Goal: Task Accomplishment & Management: Manage account settings

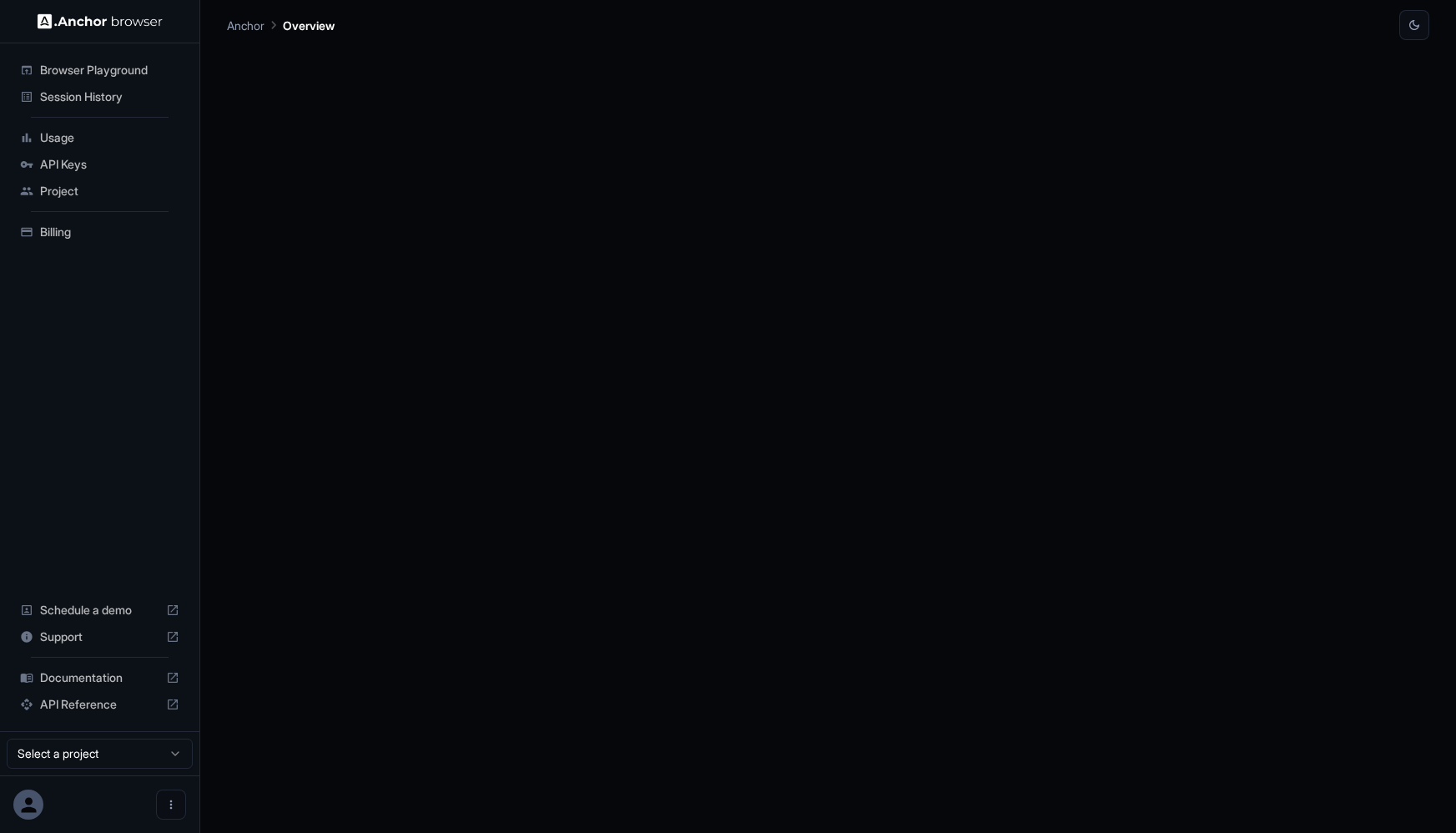
click at [83, 163] on span "API Keys" at bounding box center [109, 165] width 139 height 16
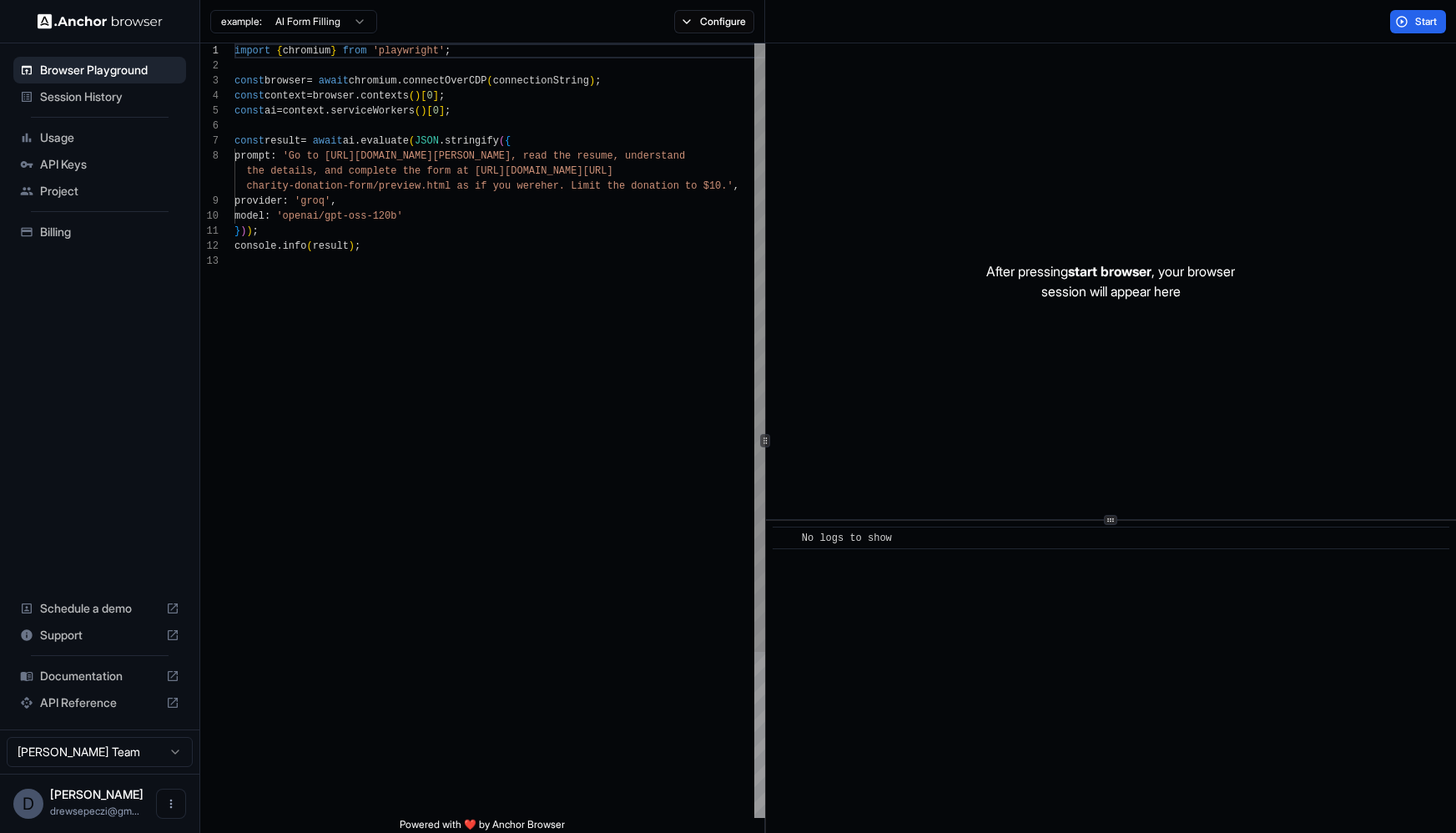
type textarea "**********"
click at [444, 252] on div "import { chromium } from 'playwright' ; const browser = await chromium . connec…" at bounding box center [500, 536] width 532 height 985
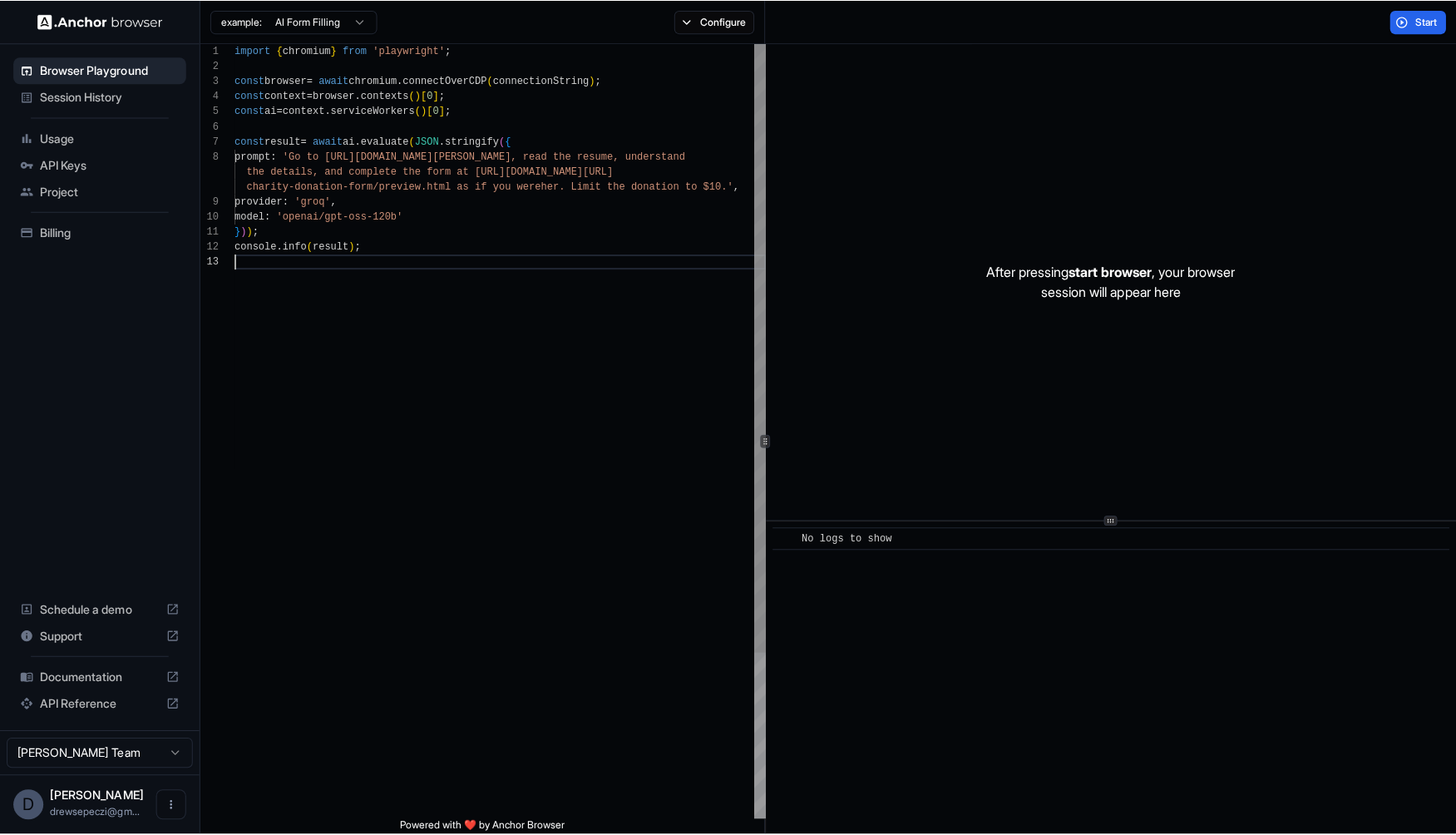
scroll to position [60, 0]
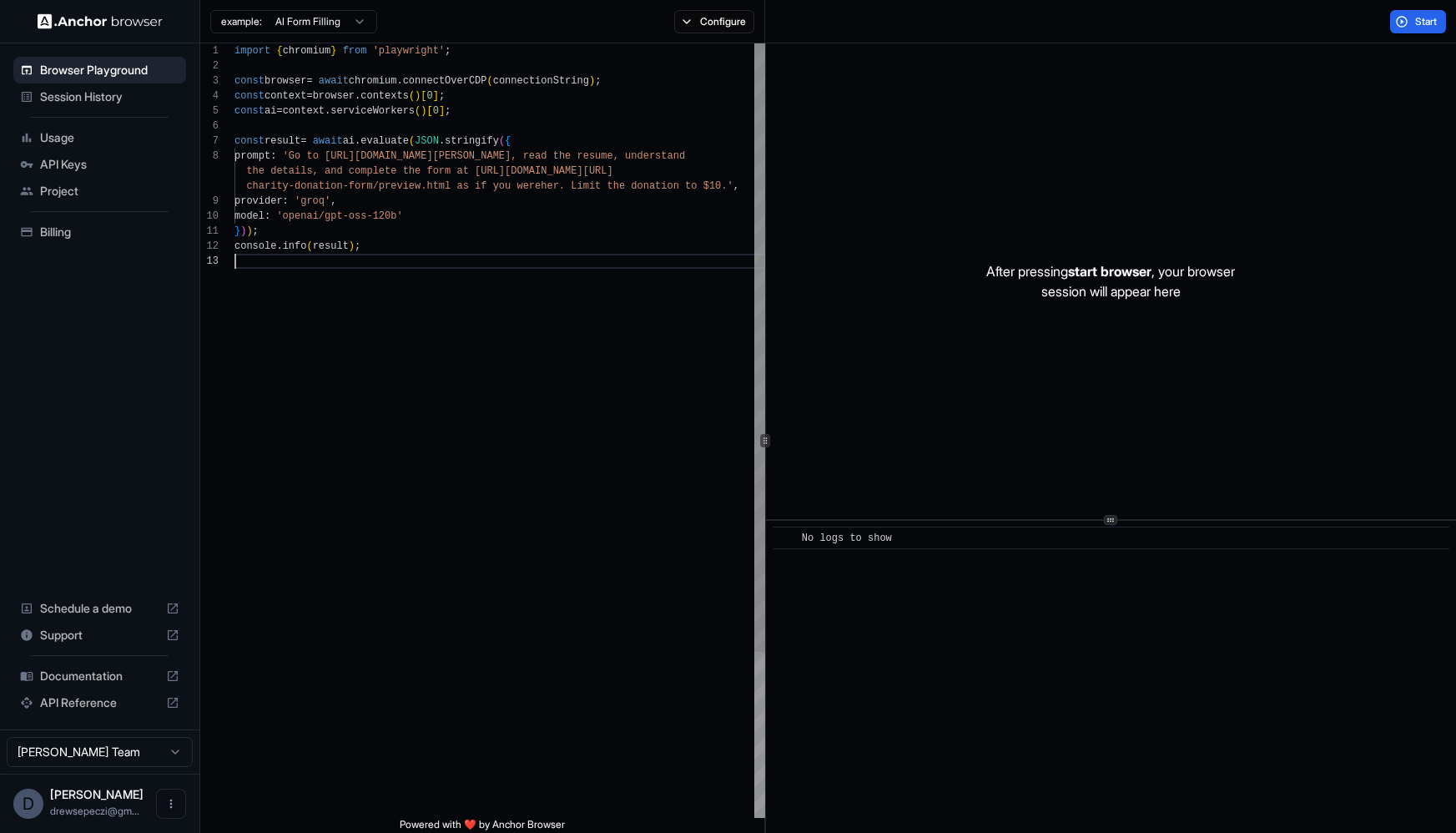
click at [453, 314] on div "import { chromium } from 'playwright' ; const browser = await chromium . connec…" at bounding box center [500, 536] width 532 height 985
click at [103, 96] on span "Session History" at bounding box center [109, 96] width 139 height 16
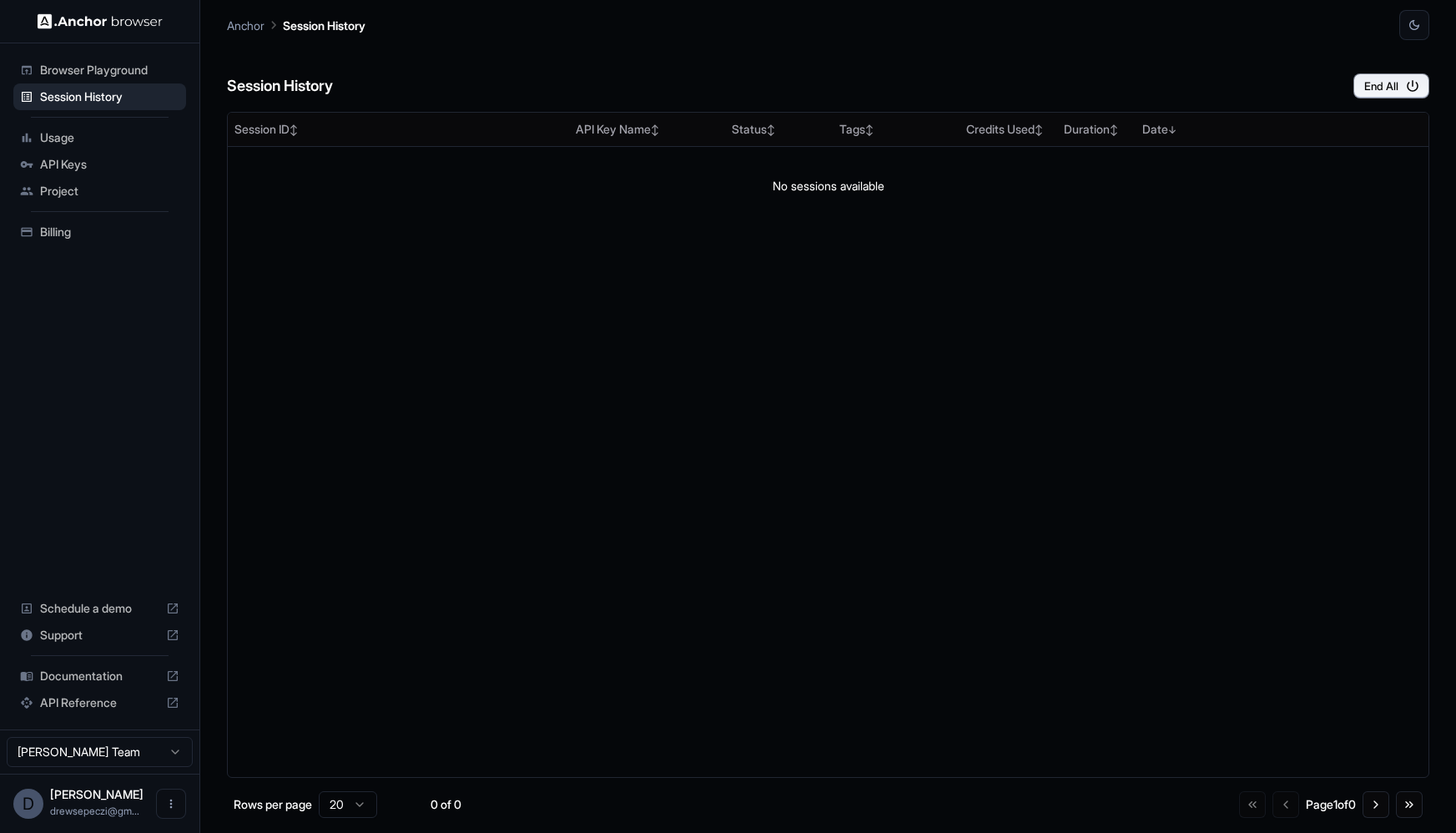
click at [104, 67] on span "Browser Playground" at bounding box center [109, 70] width 139 height 16
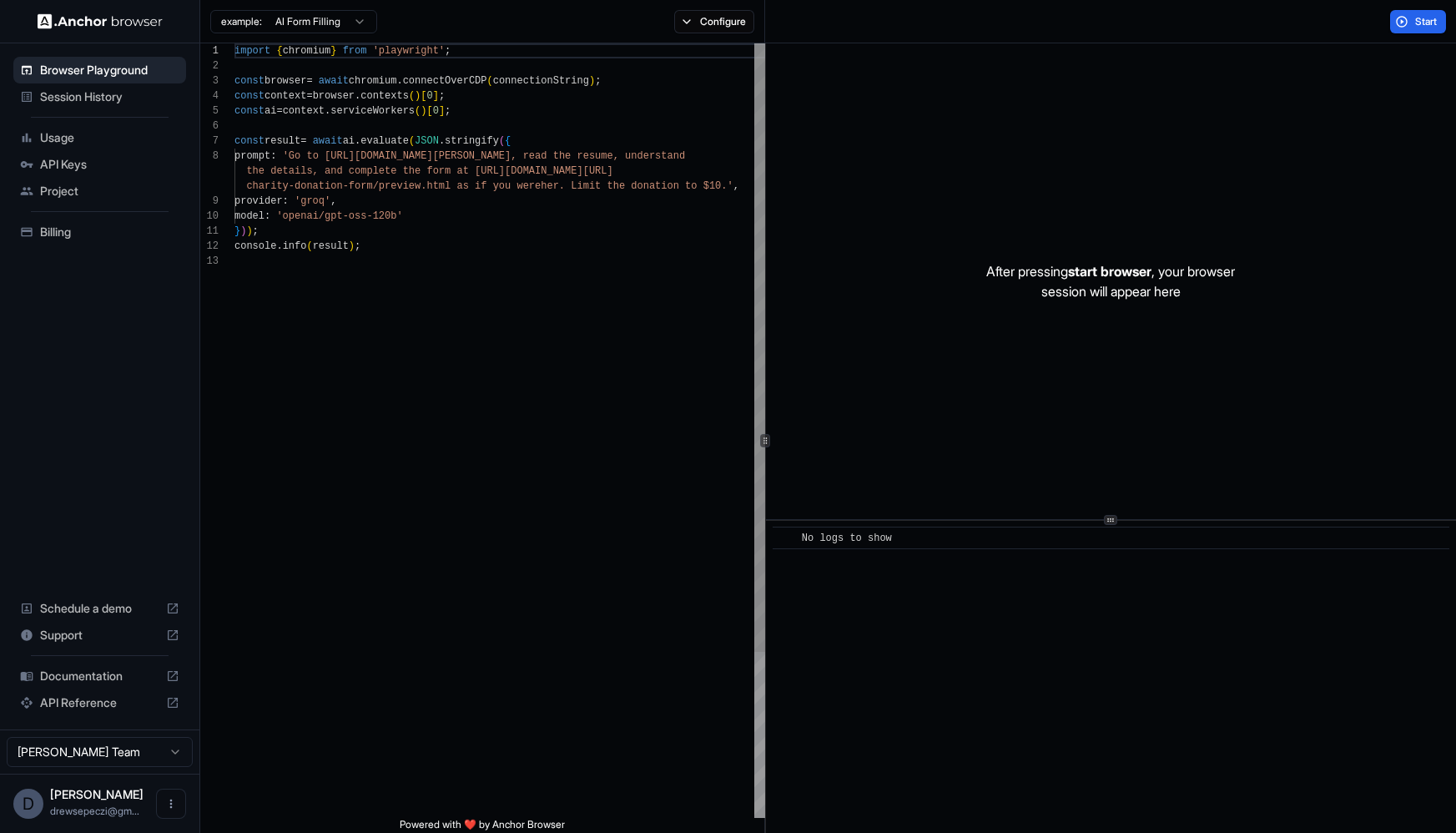
click at [81, 165] on span "API Keys" at bounding box center [109, 165] width 139 height 16
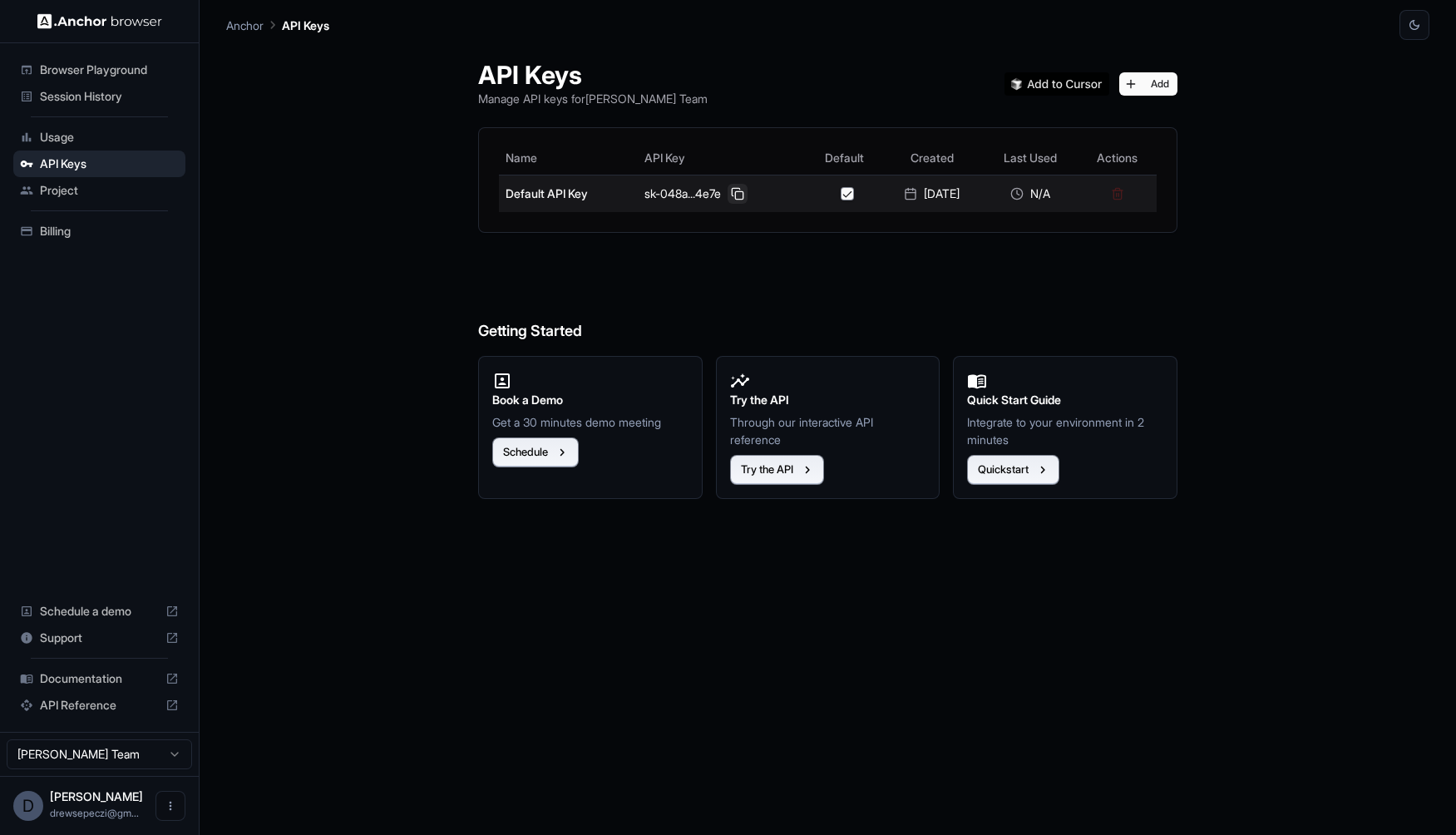
click at [731, 194] on button at bounding box center [738, 194] width 20 height 20
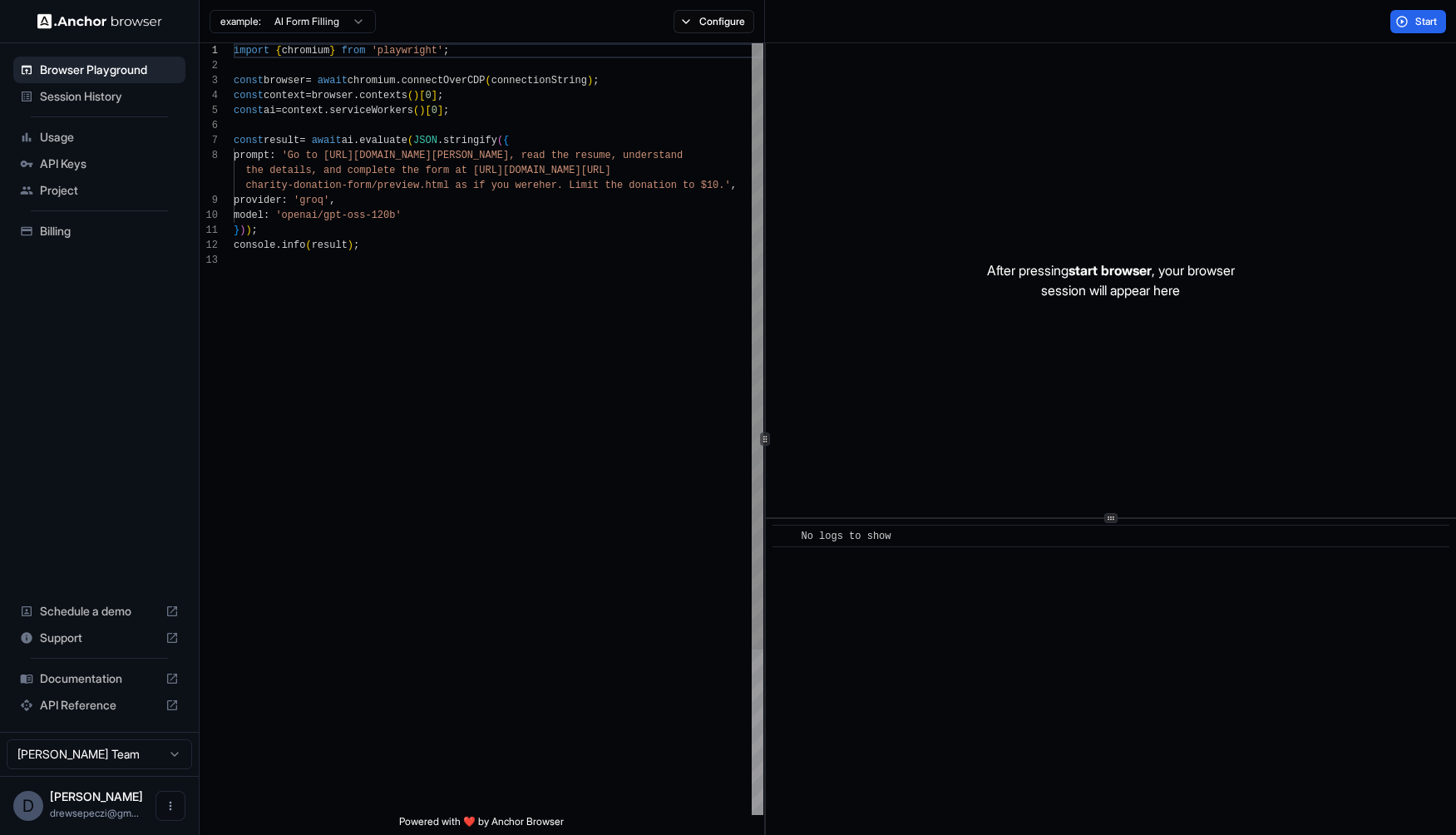
scroll to position [120, 0]
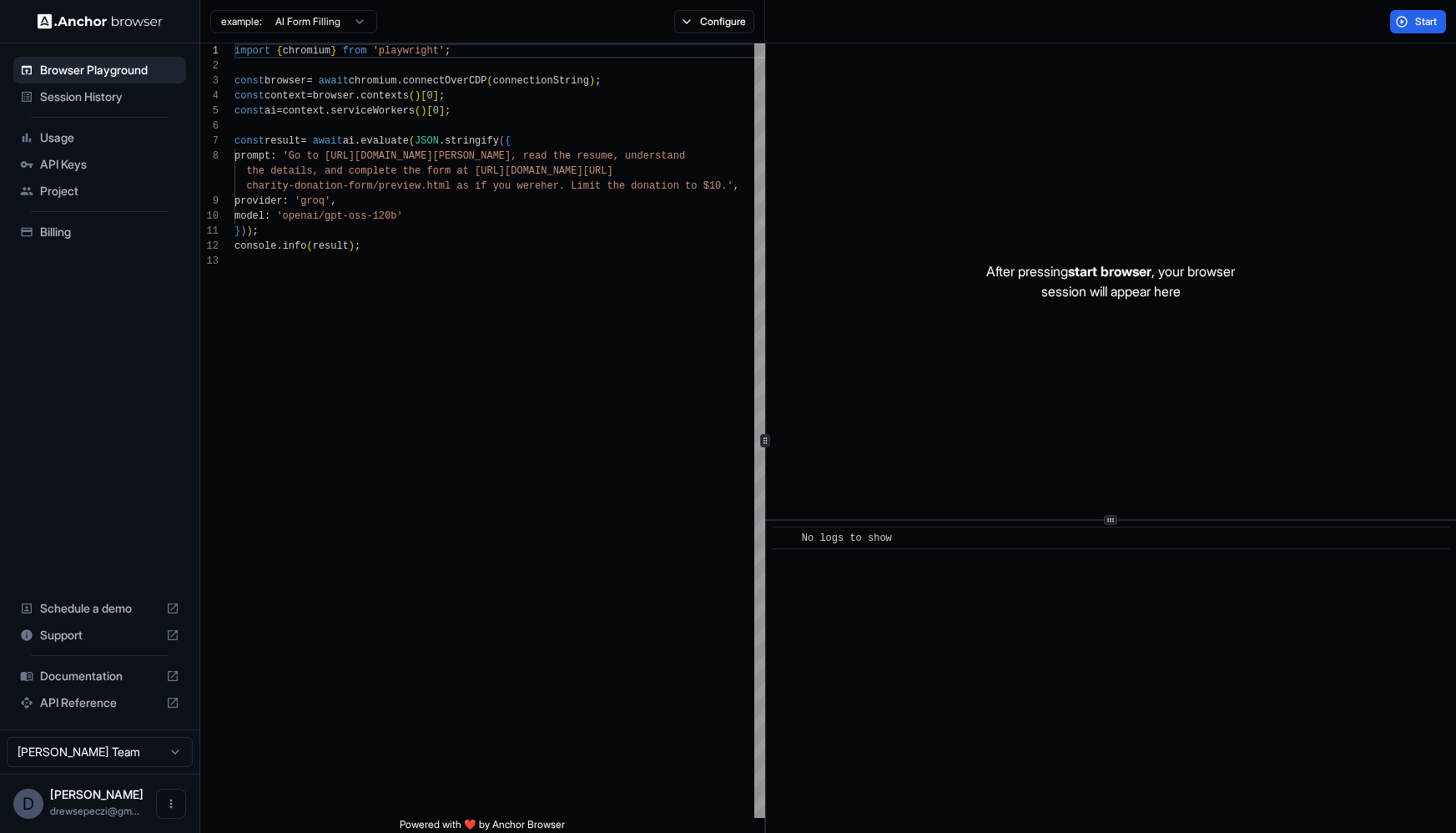
click at [82, 160] on span "API Keys" at bounding box center [109, 165] width 139 height 16
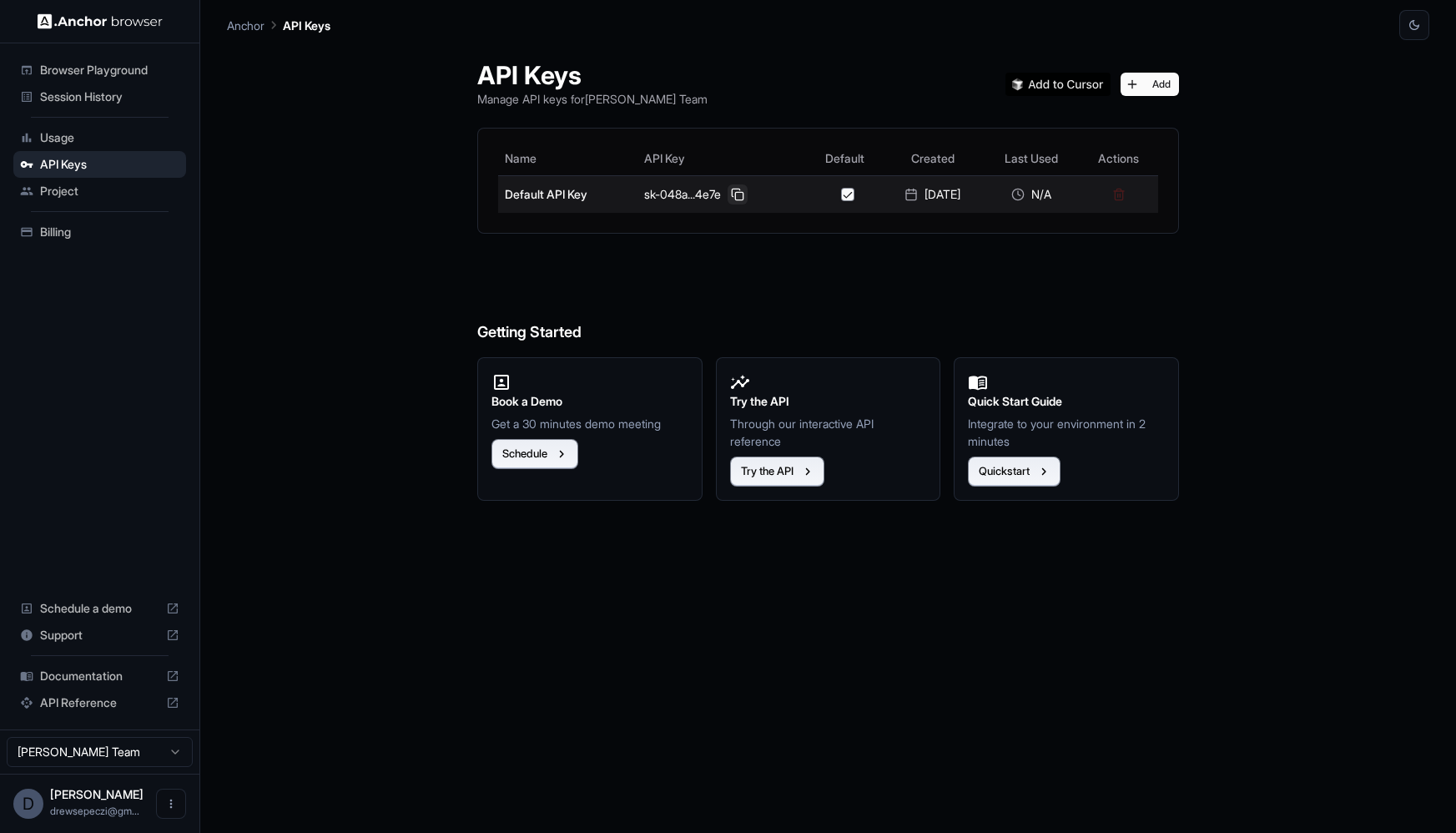
click at [740, 198] on button at bounding box center [737, 195] width 20 height 20
